Goal: Task Accomplishment & Management: Manage account settings

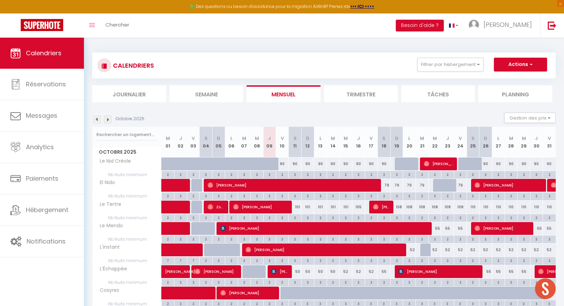
select select
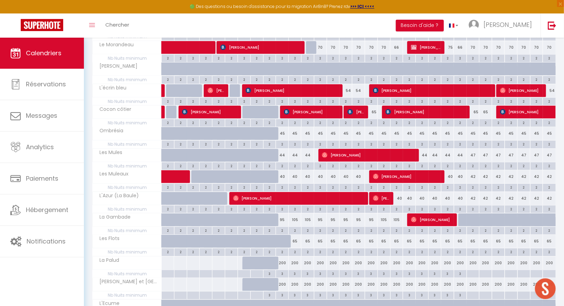
scroll to position [267, 0]
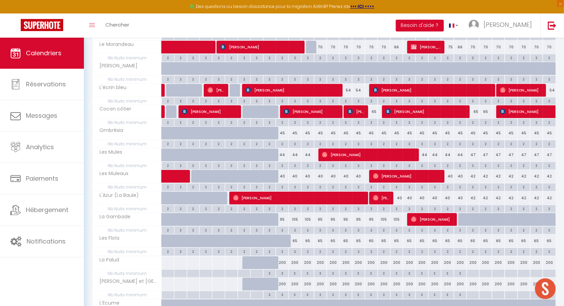
click at [296, 235] on div "65" at bounding box center [295, 240] width 13 height 13
type input "65"
type input "[PERSON_NAME] 11 Octobre 2025"
type input "Dim 12 Octobre 2025"
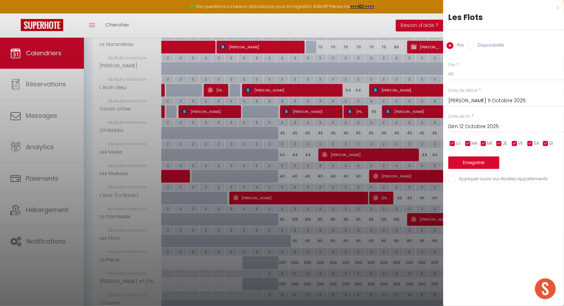
click at [469, 45] on input "Disponibilité" at bounding box center [470, 45] width 7 height 7
radio input "true"
radio input "false"
click at [462, 128] on input "Dim 12 Octobre 2025" at bounding box center [506, 127] width 116 height 9
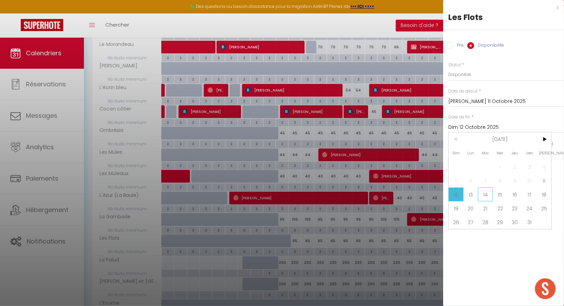
click at [488, 194] on span "14" at bounding box center [485, 194] width 15 height 14
type input "[DATE] Octobre 2025"
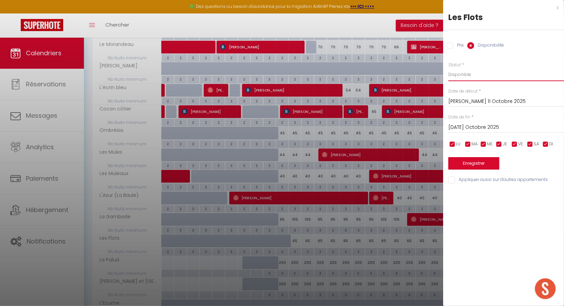
click at [484, 77] on select "Disponible Indisponible" at bounding box center [506, 74] width 116 height 13
select select "0"
click at [448, 68] on select "Disponible Indisponible" at bounding box center [506, 74] width 116 height 13
click at [474, 161] on button "Enregistrer" at bounding box center [473, 163] width 51 height 12
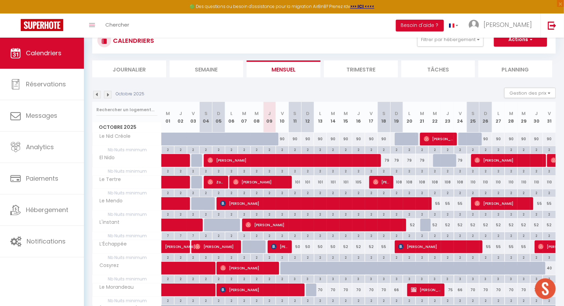
scroll to position [22, 0]
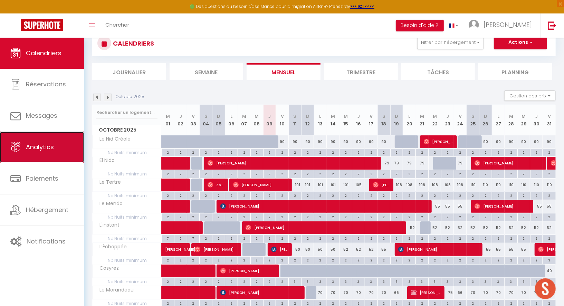
click at [52, 148] on span "Analytics" at bounding box center [40, 147] width 28 height 9
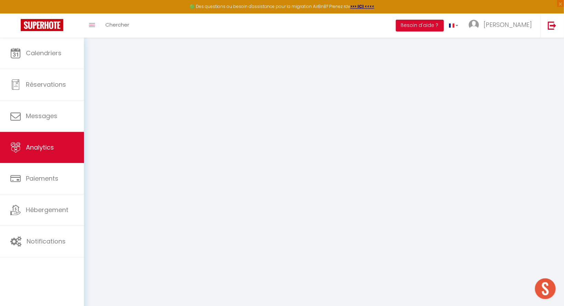
select select "2025"
select select "10"
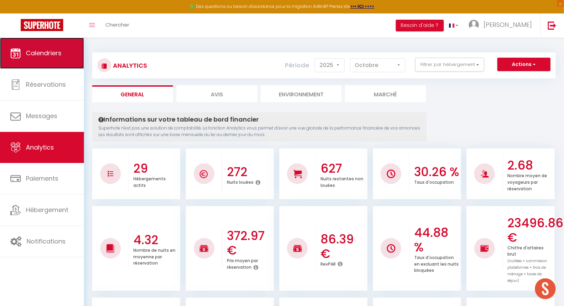
click at [70, 53] on link "Calendriers" at bounding box center [42, 53] width 84 height 31
